Goal: Transaction & Acquisition: Purchase product/service

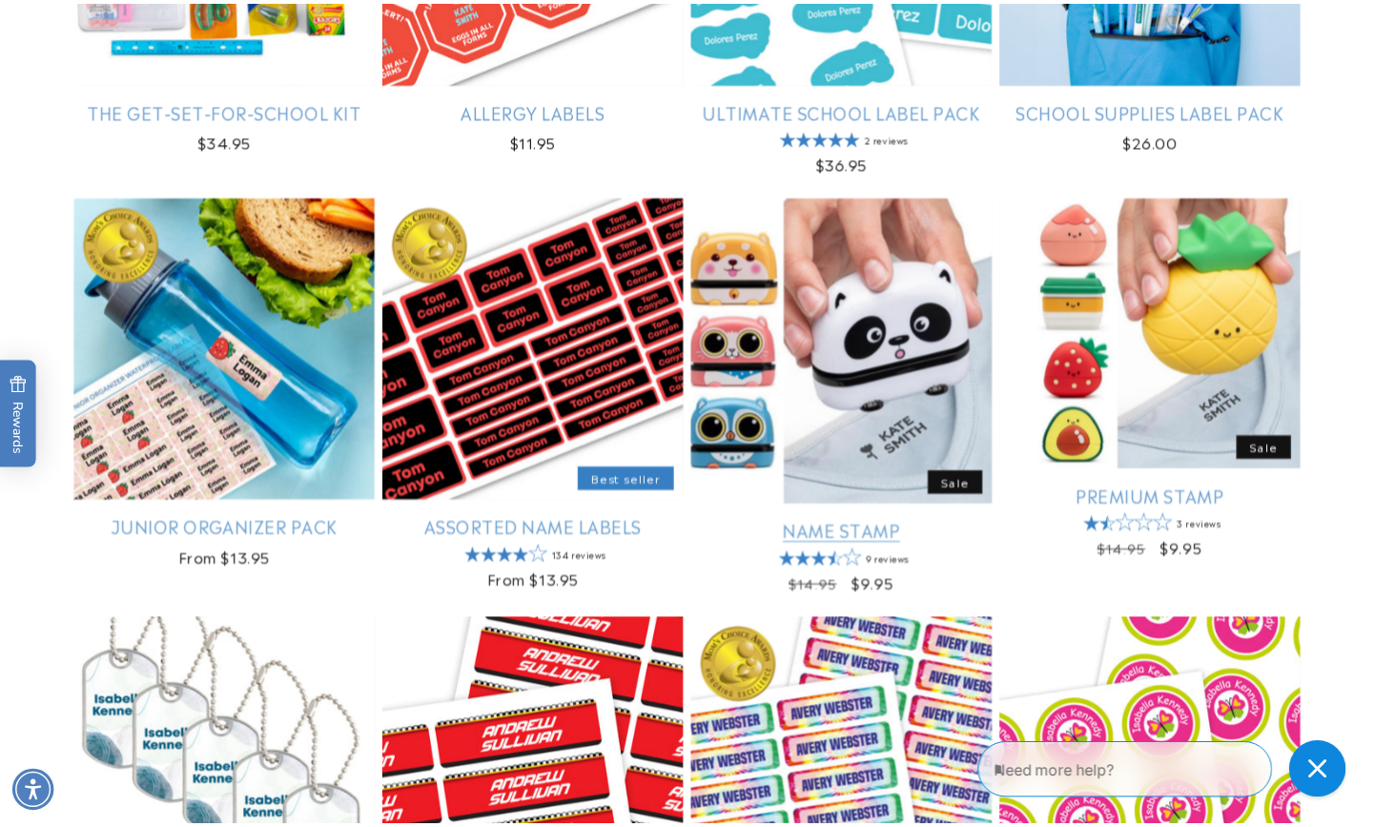
scroll to position [564, 0]
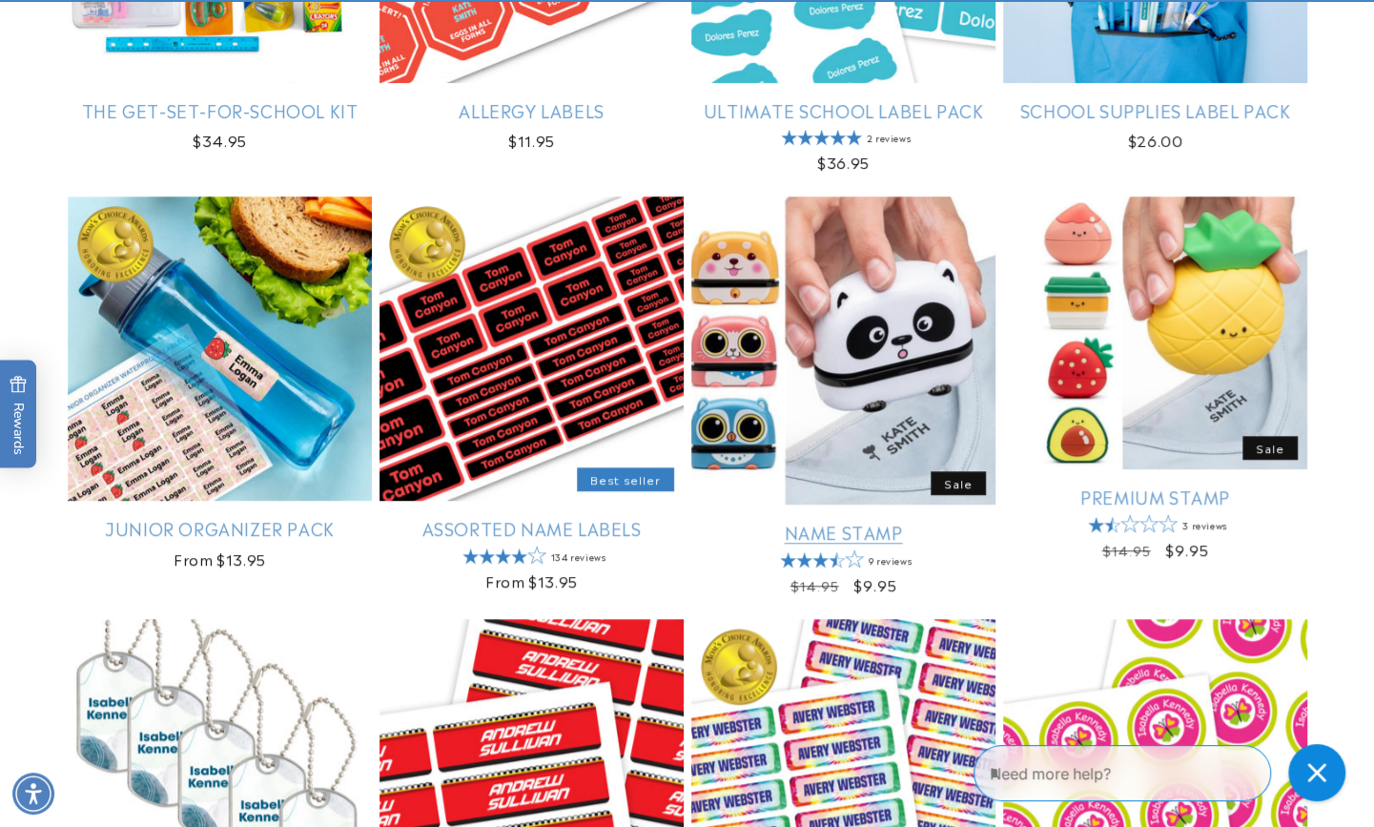
click at [762, 521] on link "Name Stamp" at bounding box center [843, 532] width 304 height 22
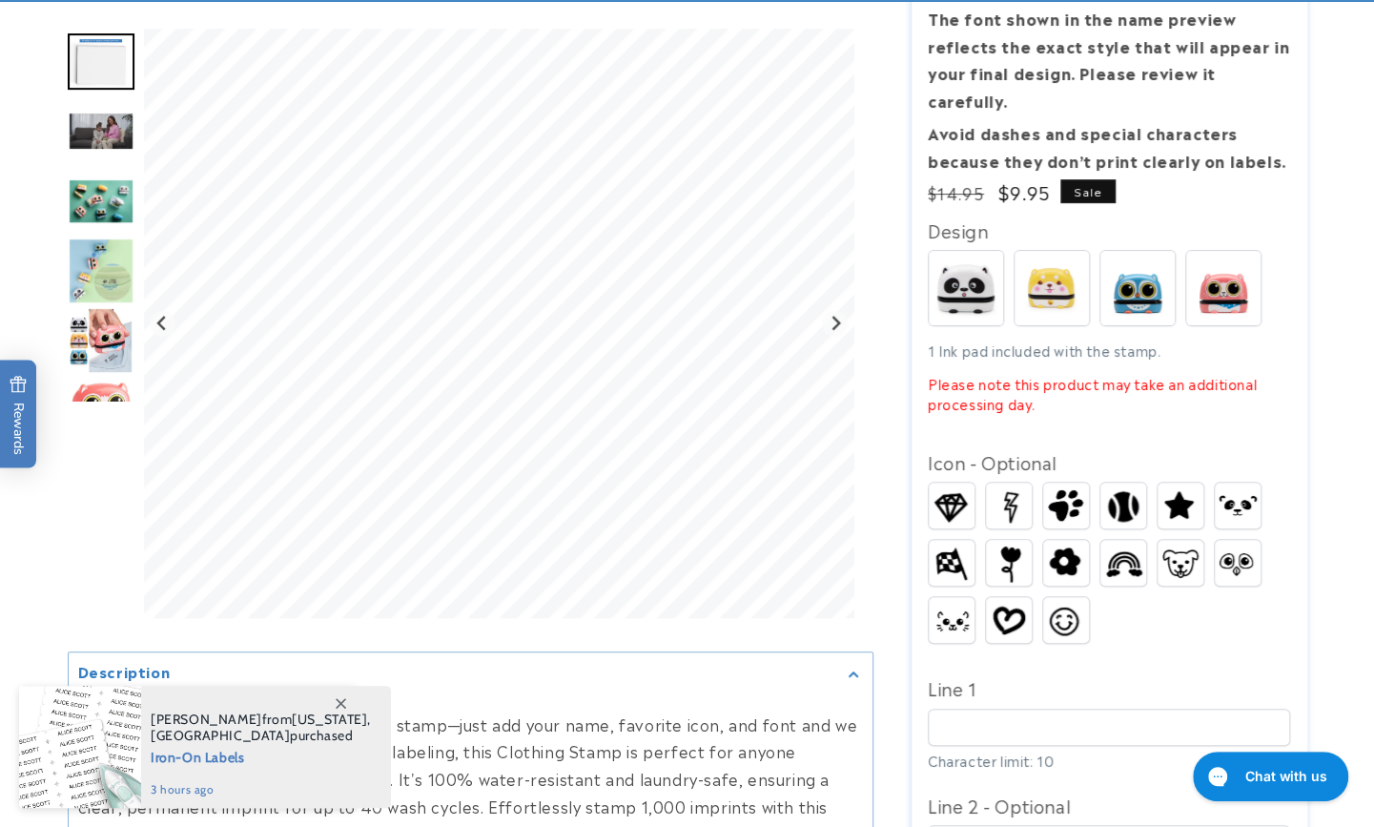
scroll to position [360, 0]
click at [87, 328] on img "Go to slide 6" at bounding box center [101, 340] width 66 height 67
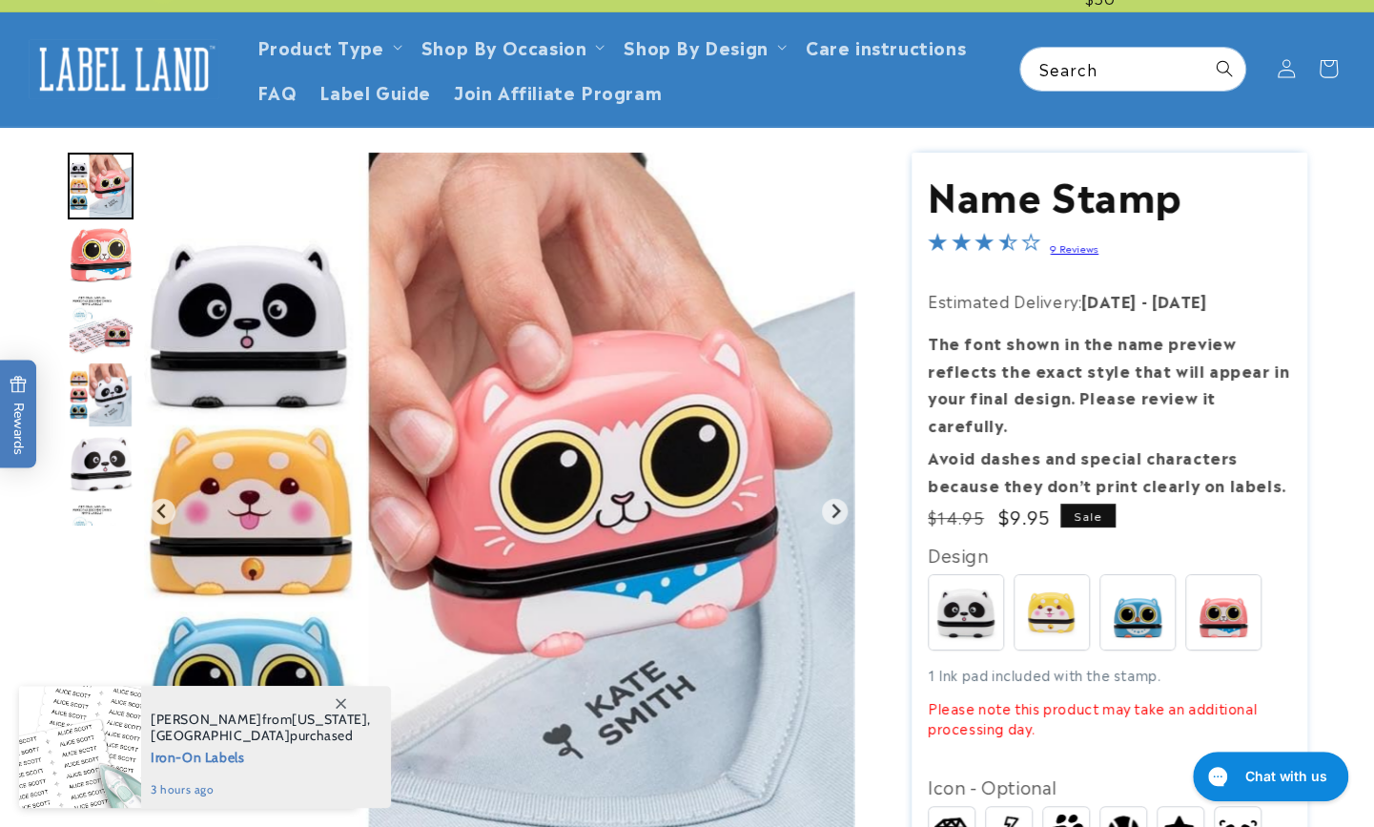
scroll to position [34, 0]
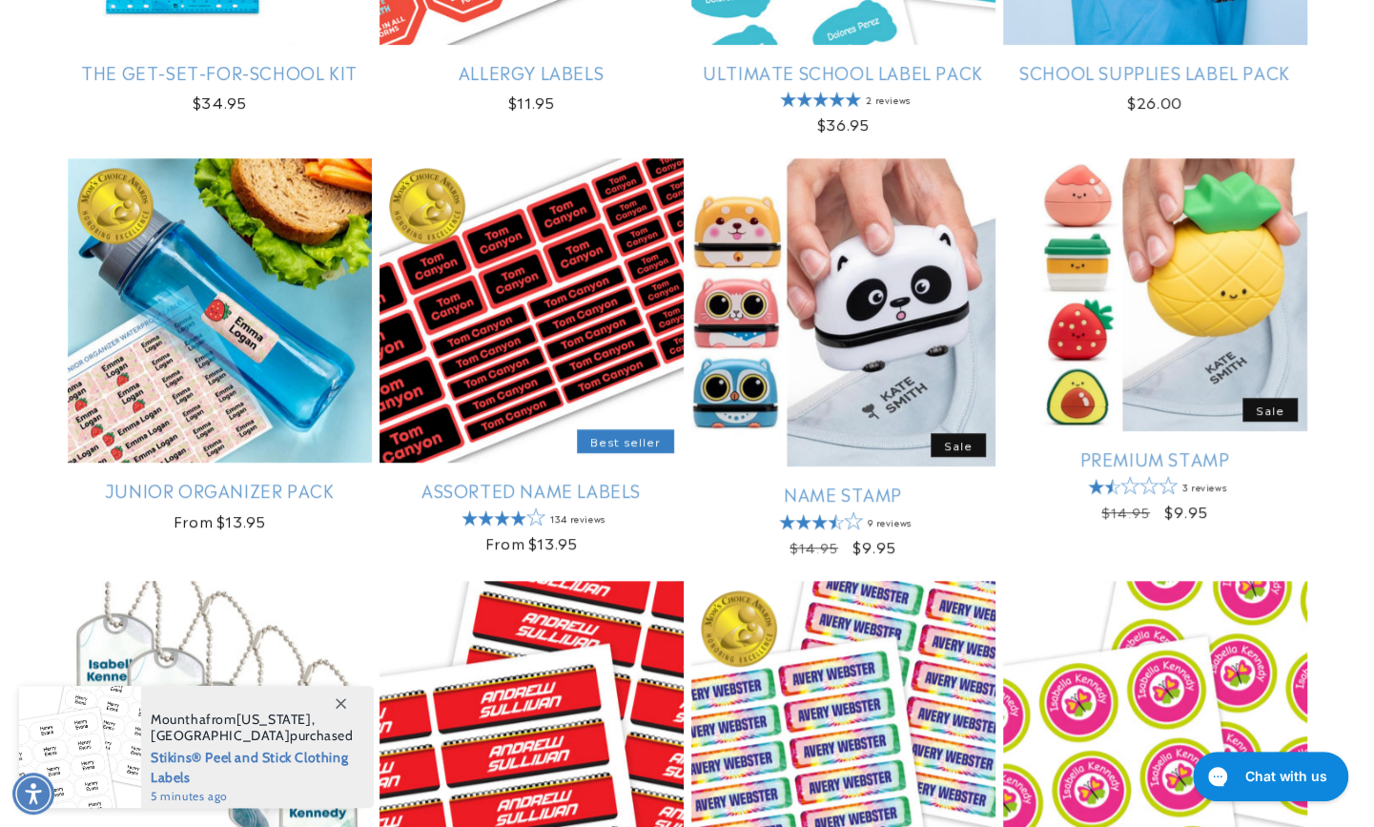
scroll to position [564, 0]
